Goal: Information Seeking & Learning: Learn about a topic

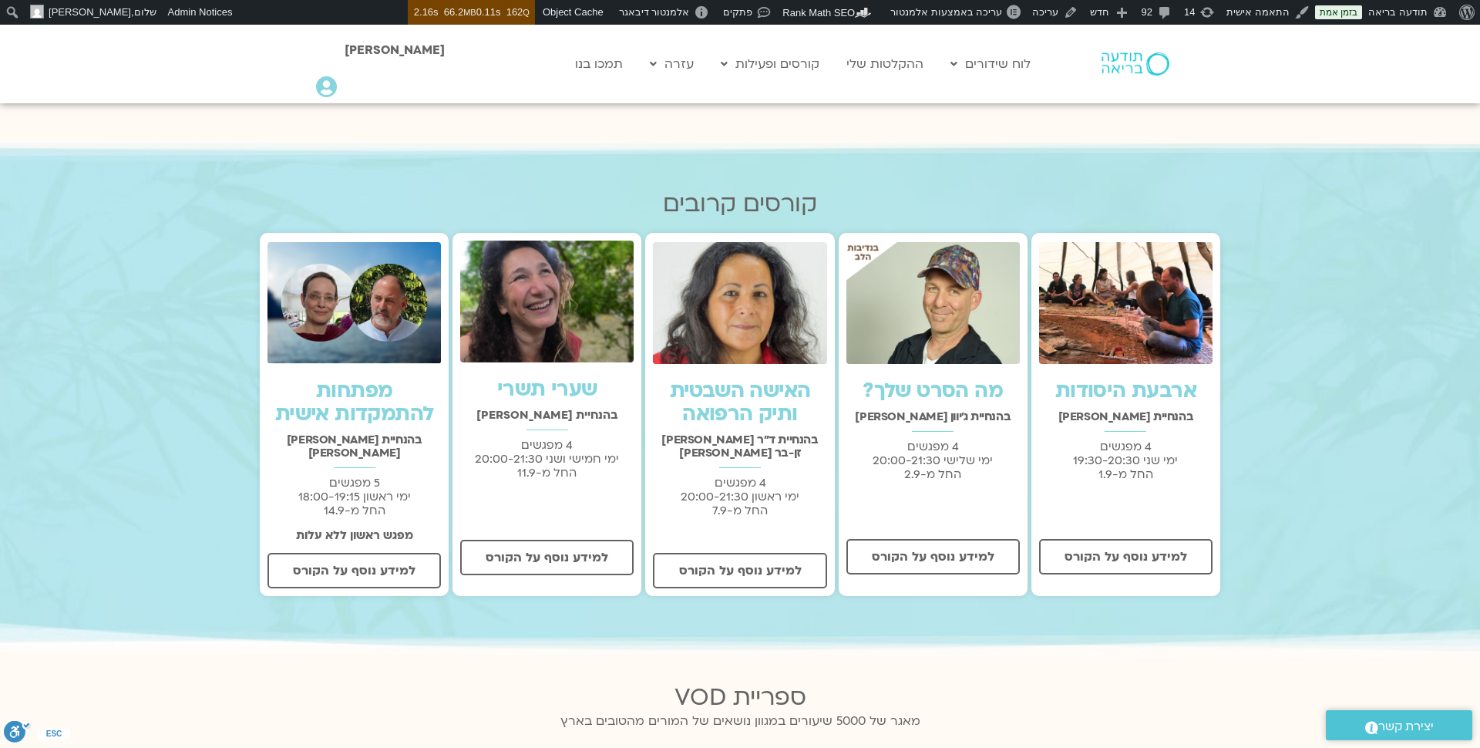
scroll to position [439, 0]
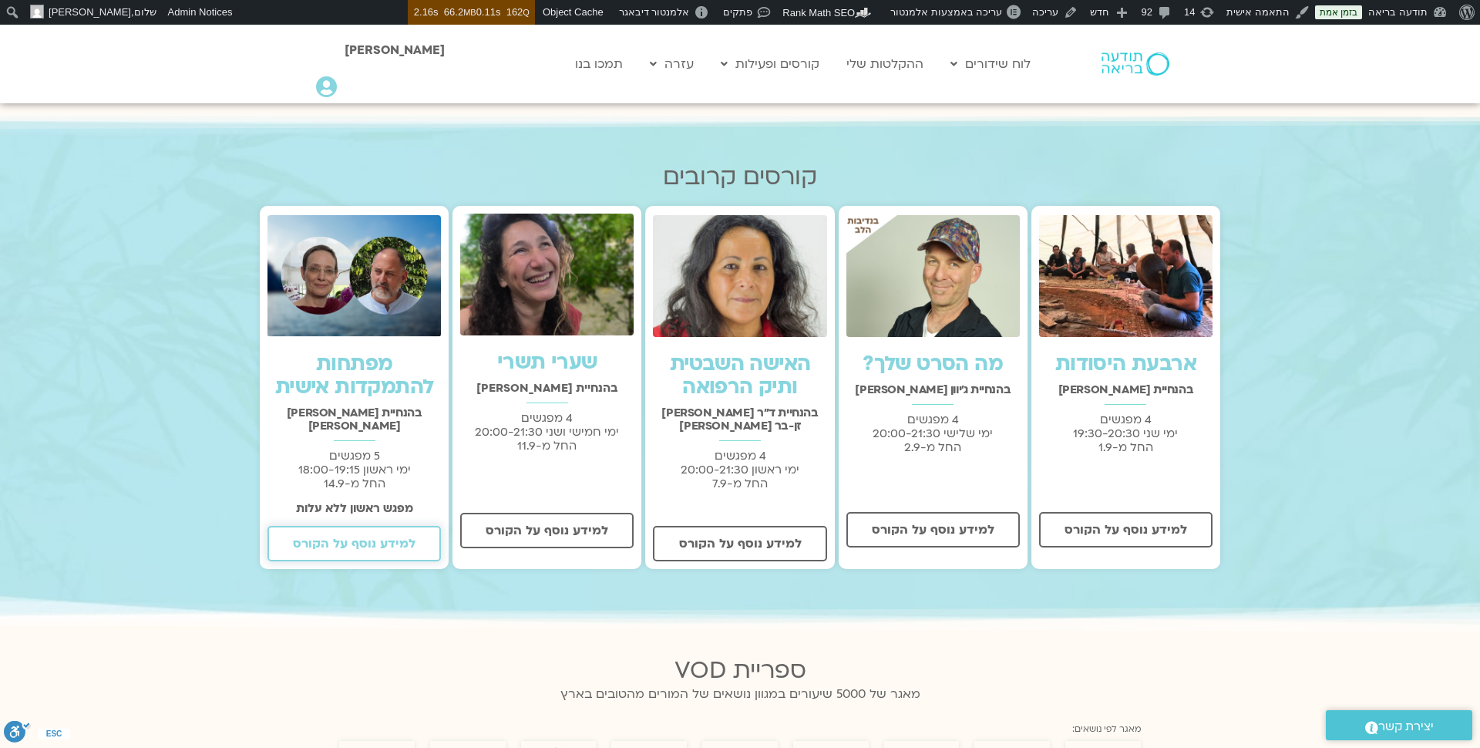
click at [368, 537] on span "למידע נוסף על הקורס" at bounding box center [354, 544] width 123 height 14
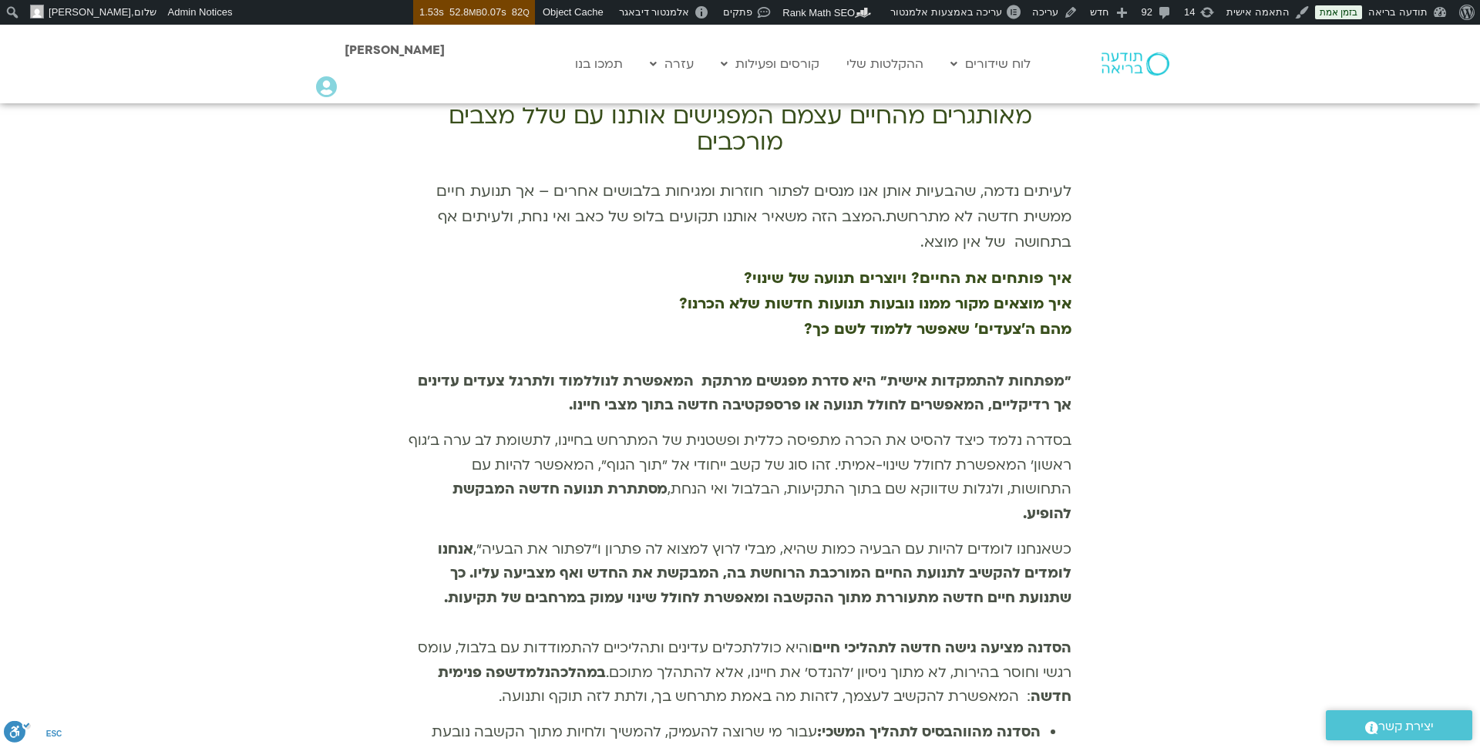
scroll to position [690, 0]
drag, startPoint x: 1073, startPoint y: 348, endPoint x: 546, endPoint y: 387, distance: 528.7
click at [546, 387] on div "יש רגעים [PERSON_NAME] אנחנו מרגישים תקועים, מבולבלים וממש מאותגרים מהחיים עצמם…" at bounding box center [740, 580] width 1480 height 1009
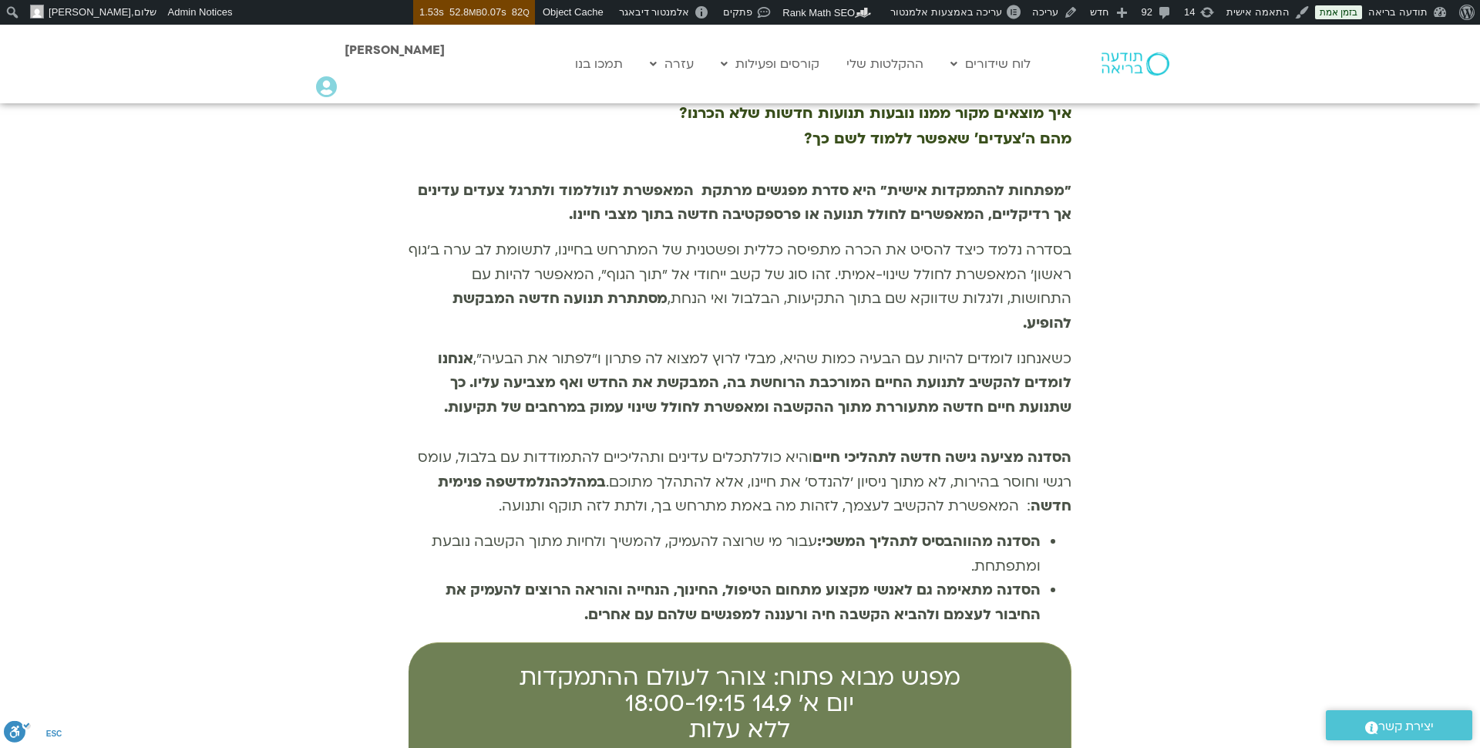
scroll to position [880, 0]
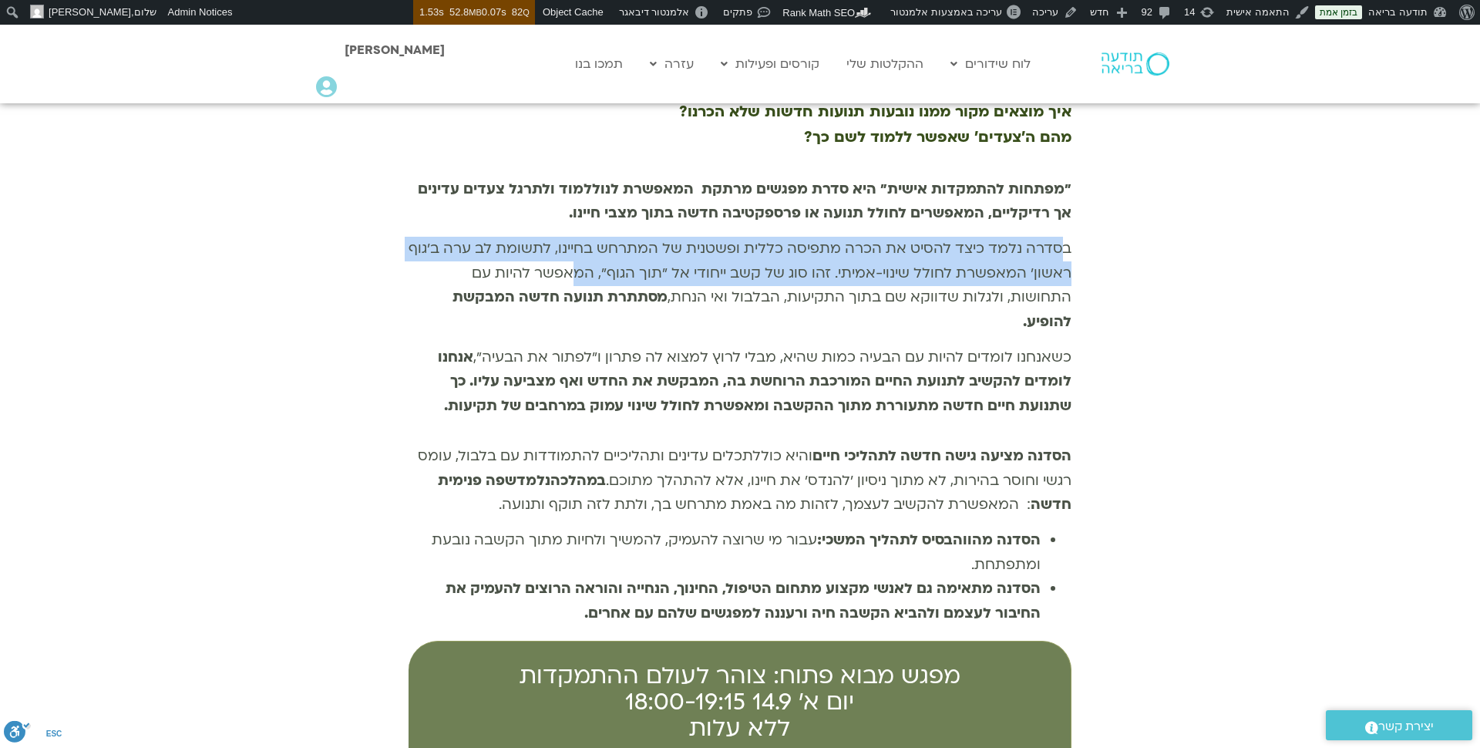
drag, startPoint x: 1066, startPoint y: 222, endPoint x: 583, endPoint y: 234, distance: 483.5
click at [583, 237] on p "בסדרה נלמד כיצד להסיט את הכרה מתפיסה כללית ופשטנית של המתרחש בחיינו, לתשומת [PE…" at bounding box center [740, 285] width 663 height 97
click at [850, 250] on span "בסדרה נלמד כיצד להסיט את הכרה מתפיסה כללית ופשטנית של המתרחש בחיינו, לתשומת [PE…" at bounding box center [740, 285] width 663 height 93
drag, startPoint x: 834, startPoint y: 248, endPoint x: 1083, endPoint y: 218, distance: 250.8
click at [1083, 218] on div "יש רגעים [PERSON_NAME] אנחנו מרגישים תקועים, מבולבלים וממש מאותגרים מהחיים עצמם…" at bounding box center [740, 389] width 1480 height 1009
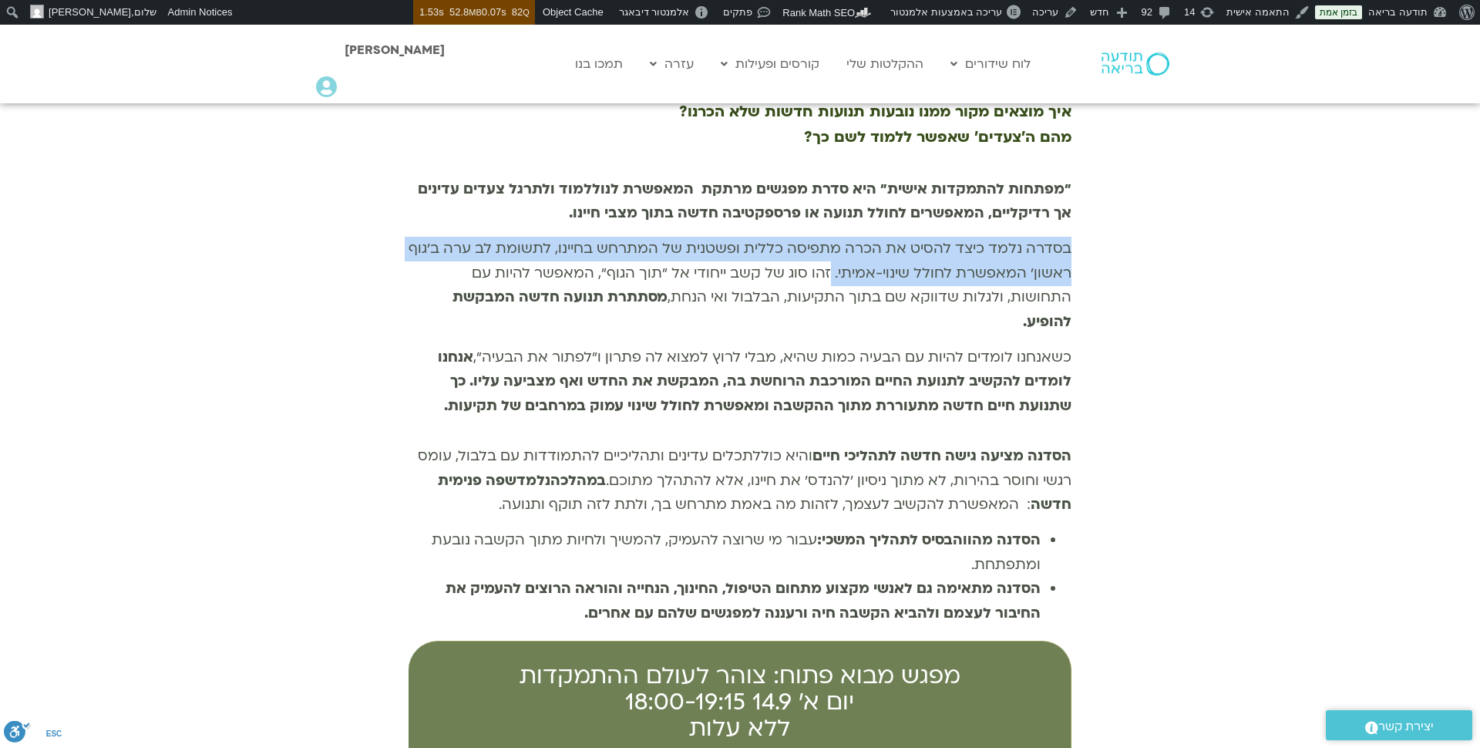
copy span "בסדרה נלמד כיצד להסיט את הכרה מתפיסה כללית ופשטנית של המתרחש בחיינו, לתשומת [PE…"
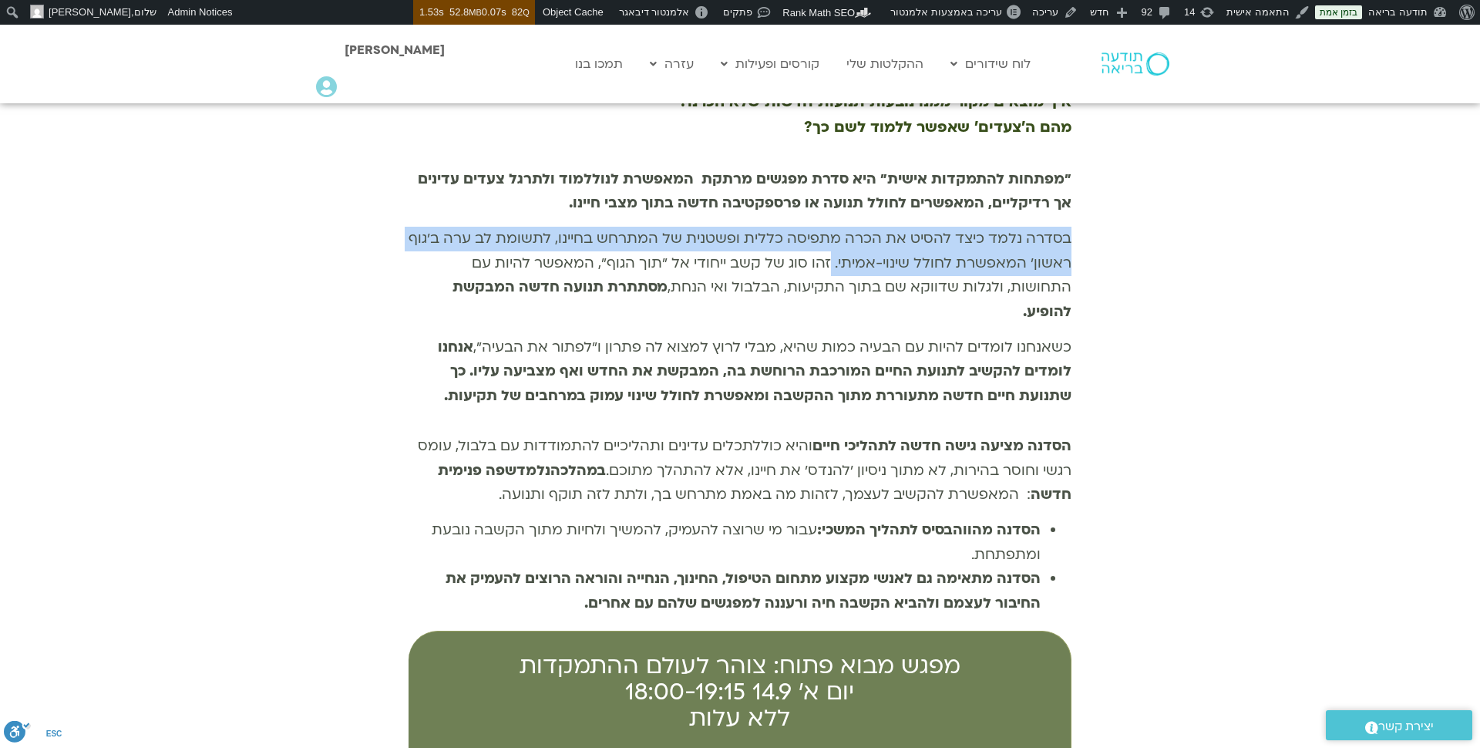
scroll to position [912, 0]
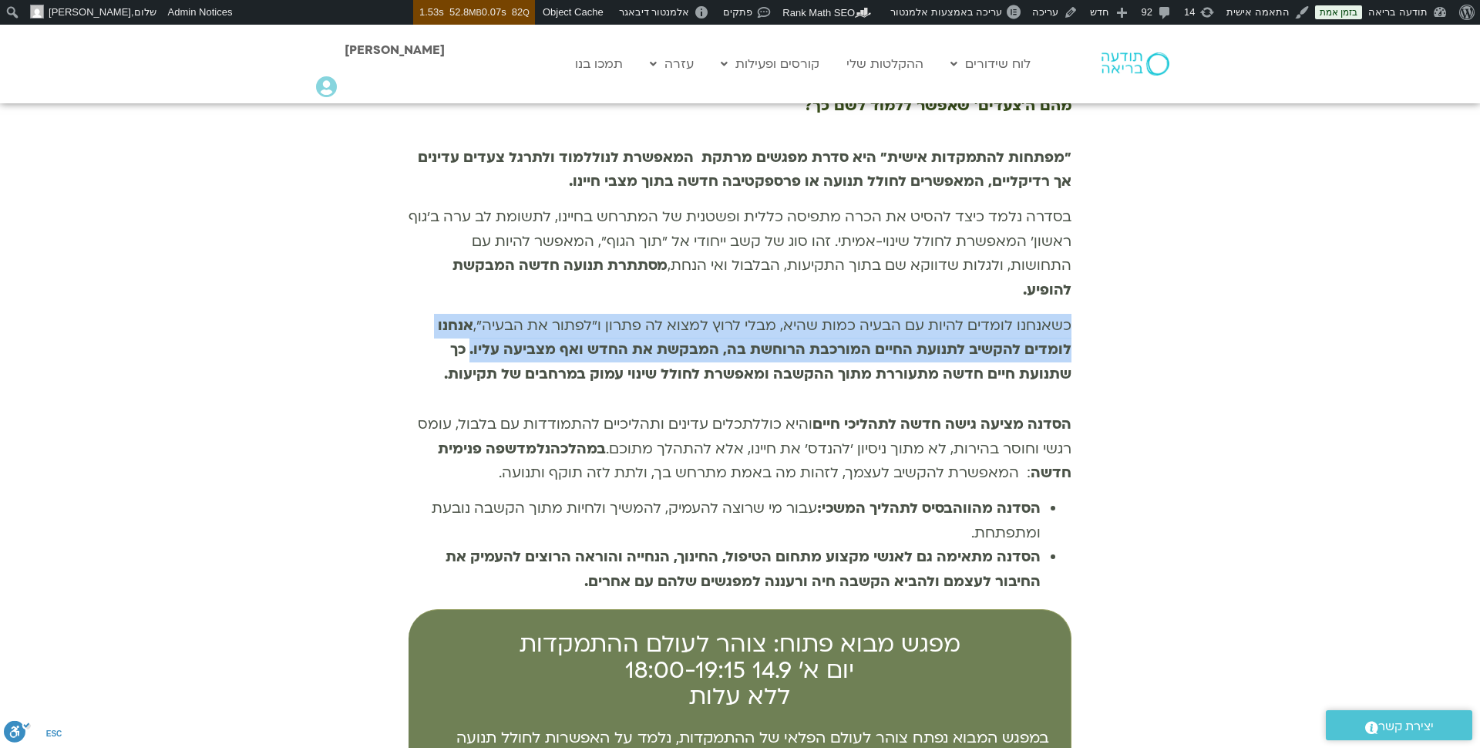
drag, startPoint x: 1072, startPoint y: 278, endPoint x: 476, endPoint y: 301, distance: 595.6
click at [476, 301] on div "יש רגעים [PERSON_NAME] אנחנו מרגישים תקועים, מבולבלים וממש מאותגרים מהחיים עצמם…" at bounding box center [740, 358] width 1480 height 1009
copy span "כשאנחנו לומדים להיות עם הבעיה כמות שהיא, מבלי לרוץ למצוא לה פתרון ו"לפתור את הב…"
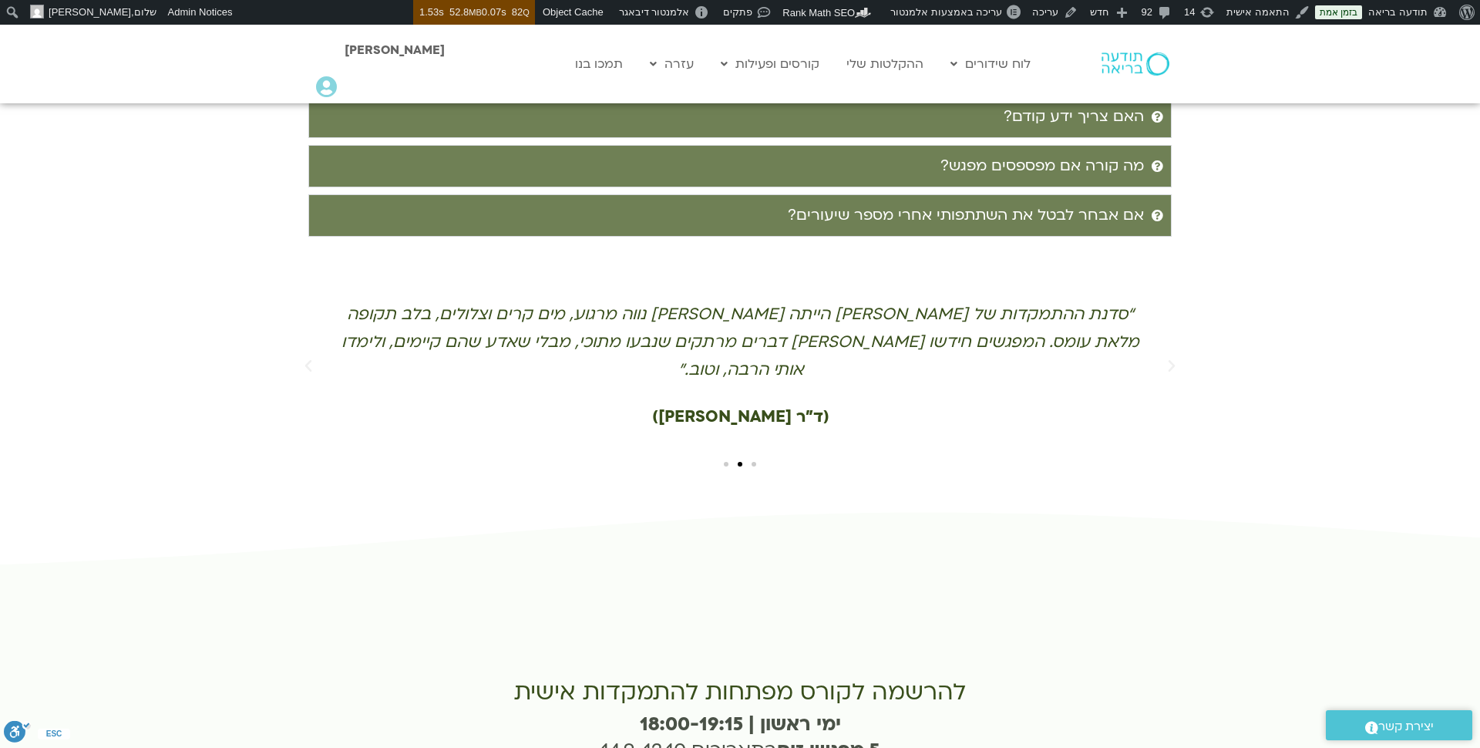
scroll to position [3269, 0]
